Goal: Find specific page/section

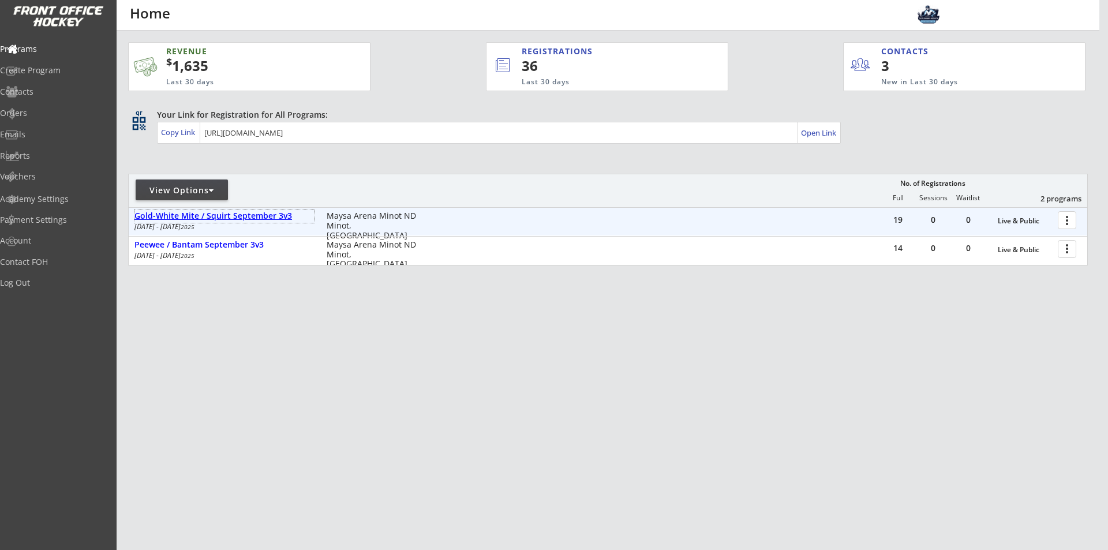
click at [279, 216] on div "Gold-White Mite / Squirt September 3v3" at bounding box center [224, 216] width 180 height 10
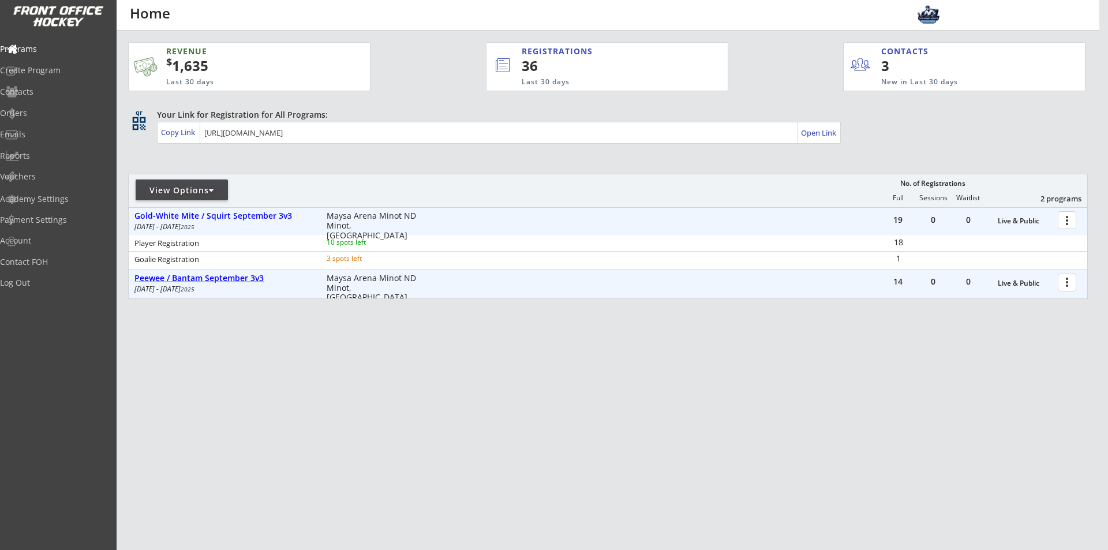
click at [235, 277] on div "Peewee / Bantam September 3v3" at bounding box center [224, 278] width 180 height 10
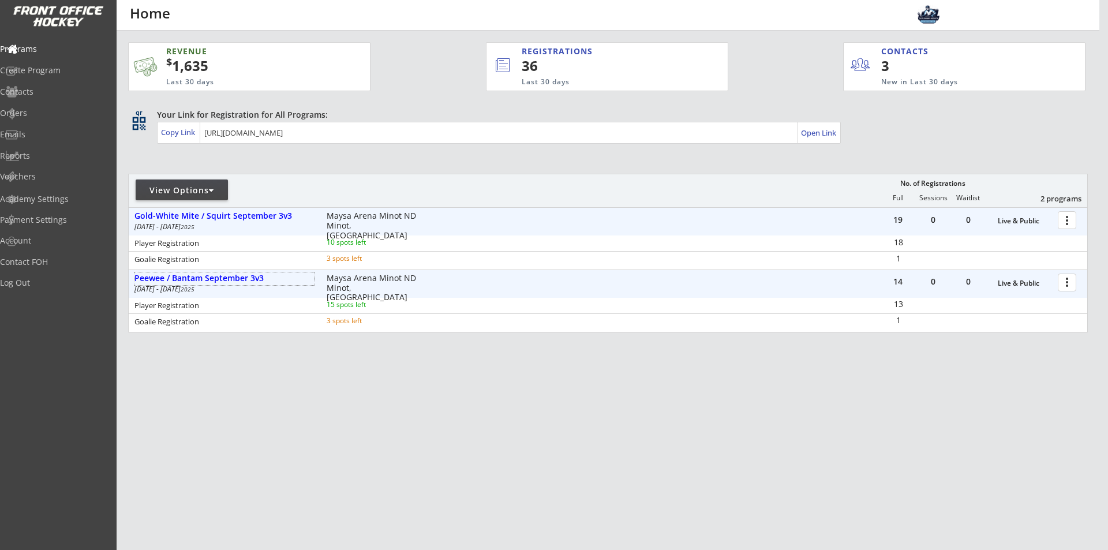
click at [382, 440] on div "REVENUE $ 1,635 Last 30 days REGISTRATIONS 36 Last 30 days CONTACTS 3 New in La…" at bounding box center [607, 242] width 959 height 422
click at [389, 425] on div "REVENUE $ 1,635 Last 30 days REGISTRATIONS 36 Last 30 days CONTACTS 3 New in La…" at bounding box center [607, 242] width 959 height 422
click at [379, 400] on div "REVENUE $ 1,635 Last 30 days REGISTRATIONS 36 Last 30 days CONTACTS 3 New in La…" at bounding box center [607, 242] width 959 height 422
click at [417, 466] on div "REVENUE $ 1,635 Last 30 days REGISTRATIONS 36 Last 30 days CONTACTS 3 New in La…" at bounding box center [554, 275] width 1108 height 550
click at [455, 454] on div "REVENUE $ 1,635 Last 30 days REGISTRATIONS 36 Last 30 days CONTACTS 3 New in La…" at bounding box center [608, 247] width 982 height 432
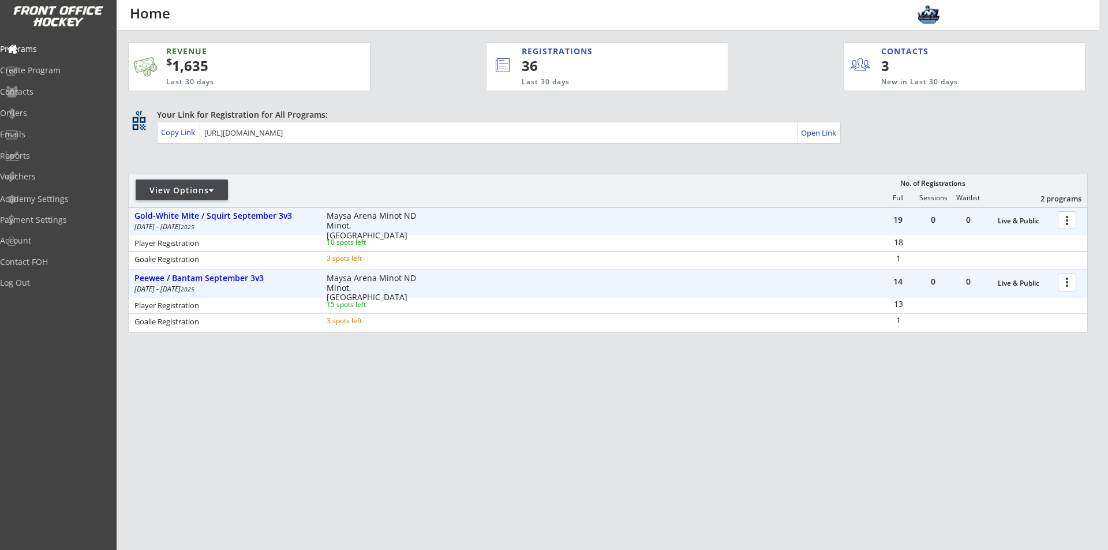
click at [459, 392] on div "REVENUE $ 1,635 Last 30 days REGISTRATIONS 36 Last 30 days CONTACTS 3 New in La…" at bounding box center [607, 242] width 959 height 422
